Goal: Task Accomplishment & Management: Use online tool/utility

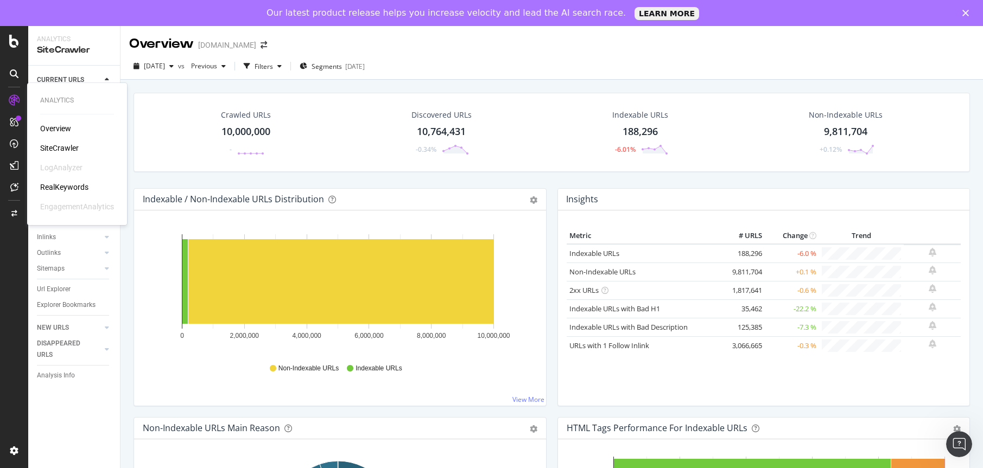
click at [71, 148] on div "SiteCrawler" at bounding box center [59, 148] width 39 height 11
